Goal: Task Accomplishment & Management: Manage account settings

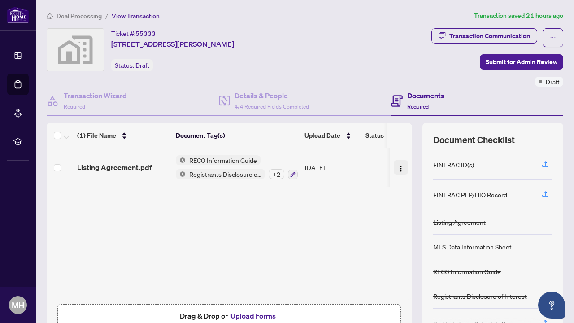
click at [399, 170] on img "button" at bounding box center [400, 168] width 7 height 7
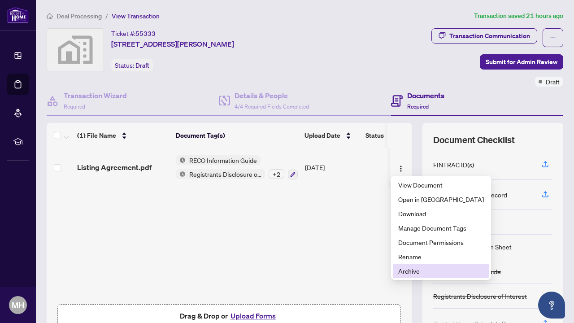
click at [410, 274] on span "Archive" at bounding box center [441, 271] width 86 height 10
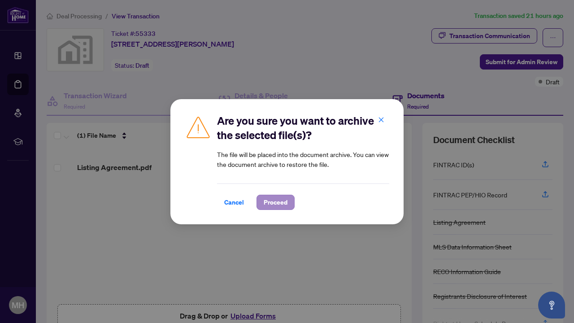
click at [294, 203] on button "Proceed" at bounding box center [276, 202] width 38 height 15
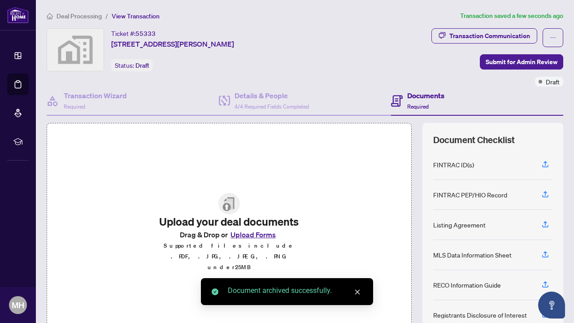
click at [244, 240] on button "Upload Forms" at bounding box center [253, 235] width 51 height 12
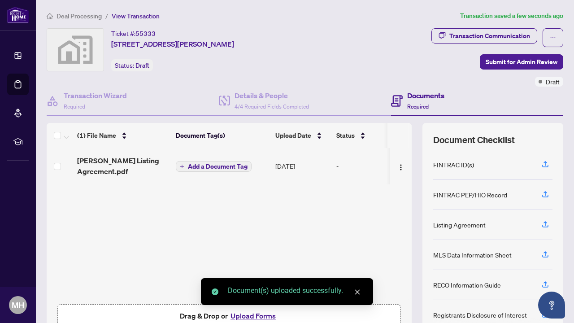
click at [240, 168] on span "Add a Document Tag" at bounding box center [218, 166] width 60 height 6
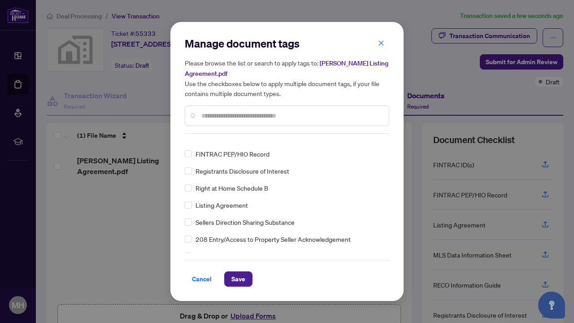
scroll to position [48, 0]
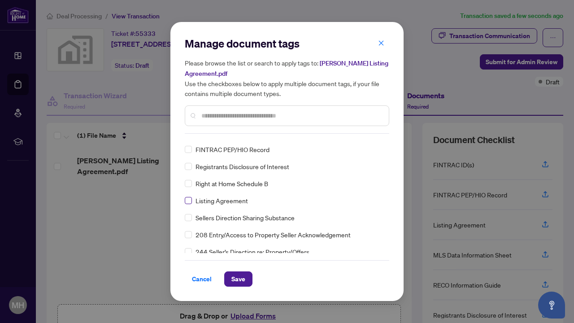
click at [190, 202] on span at bounding box center [188, 200] width 7 height 7
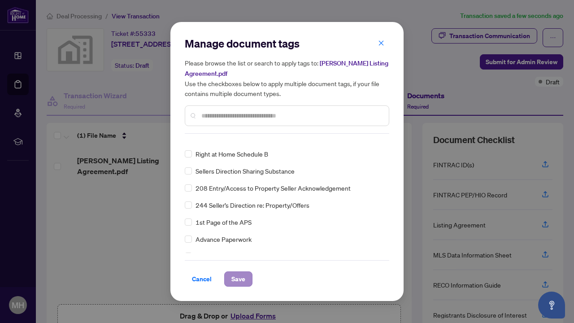
click at [244, 280] on span "Save" at bounding box center [238, 279] width 14 height 14
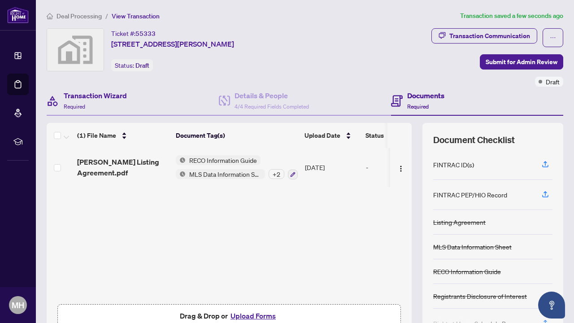
click at [80, 88] on div "Transaction Wizard Required" at bounding box center [133, 101] width 172 height 29
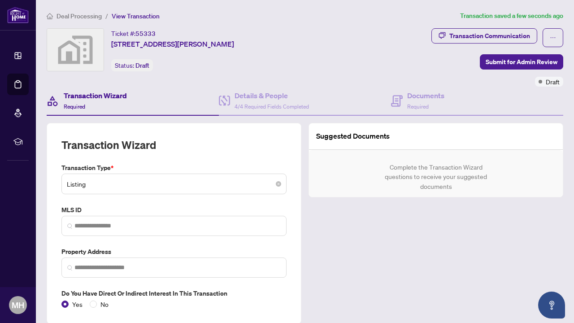
type input "**********"
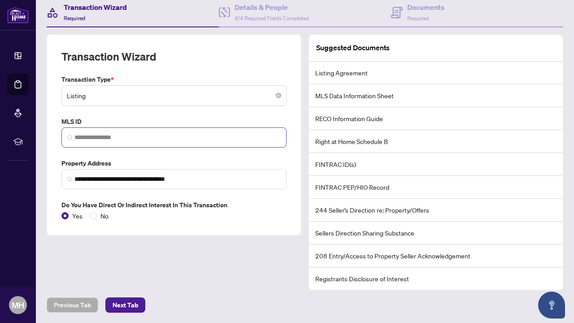
scroll to position [88, 0]
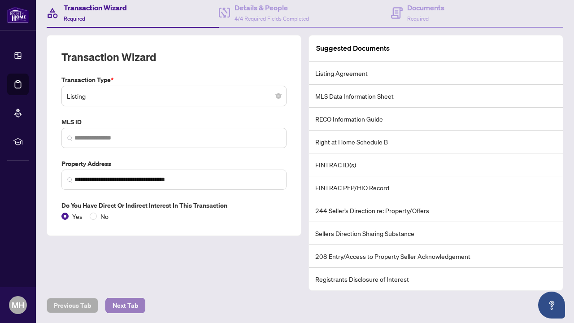
click at [121, 305] on span "Next Tab" at bounding box center [126, 305] width 26 height 14
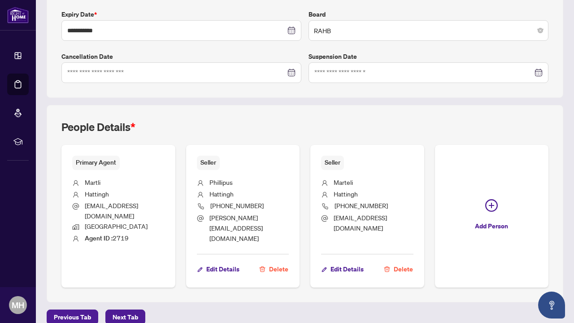
scroll to position [237, 0]
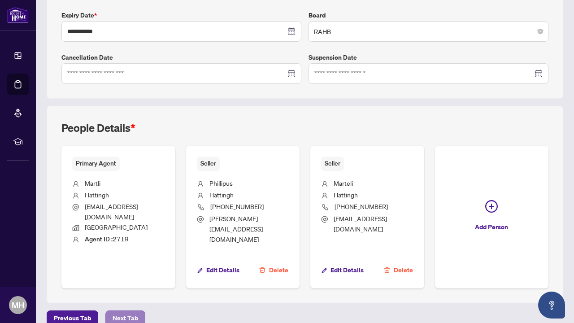
click at [137, 311] on span "Next Tab" at bounding box center [126, 318] width 26 height 14
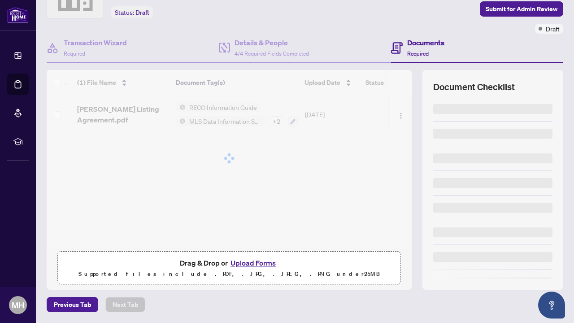
scroll to position [52, 0]
